Goal: Information Seeking & Learning: Learn about a topic

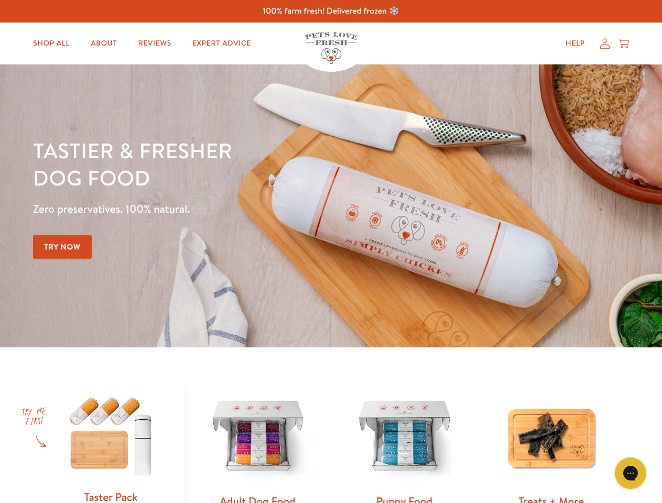
click at [331, 252] on div "Tastier & fresher dog food Zero preservatives. 100% natural. Try Now" at bounding box center [231, 206] width 397 height 138
click at [631, 473] on icon "Gorgias live chat" at bounding box center [630, 473] width 10 height 10
